Goal: Transaction & Acquisition: Purchase product/service

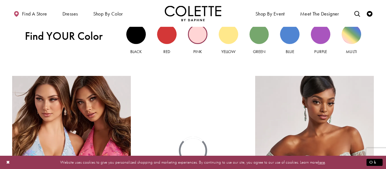
click at [196, 38] on div "Pink view" at bounding box center [198, 35] width 20 height 20
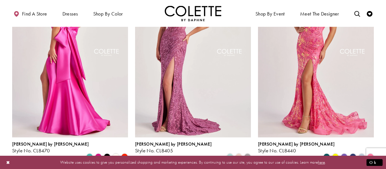
scroll to position [42, 0]
